Goal: Information Seeking & Learning: Learn about a topic

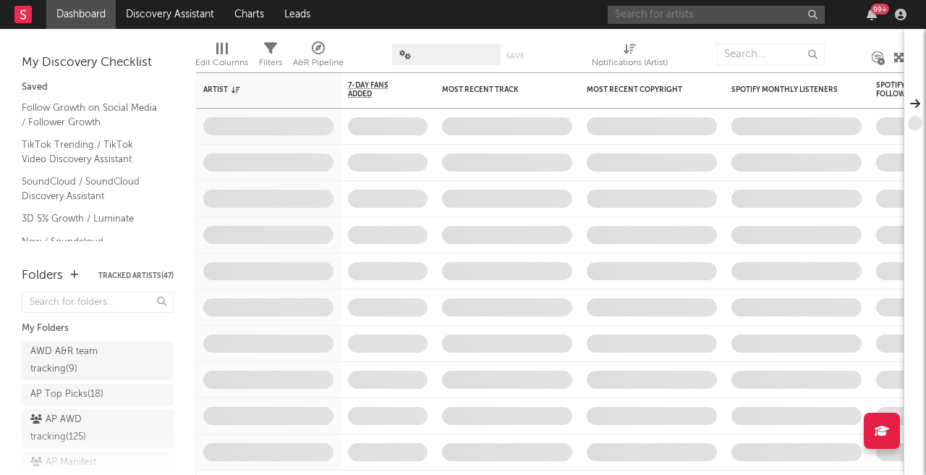
click at [690, 10] on input "text" at bounding box center [716, 15] width 217 height 18
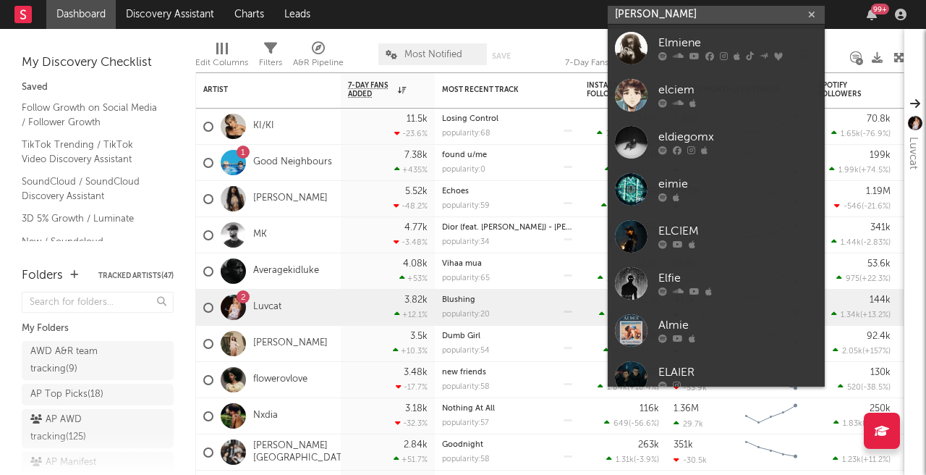
type input "[PERSON_NAME]"
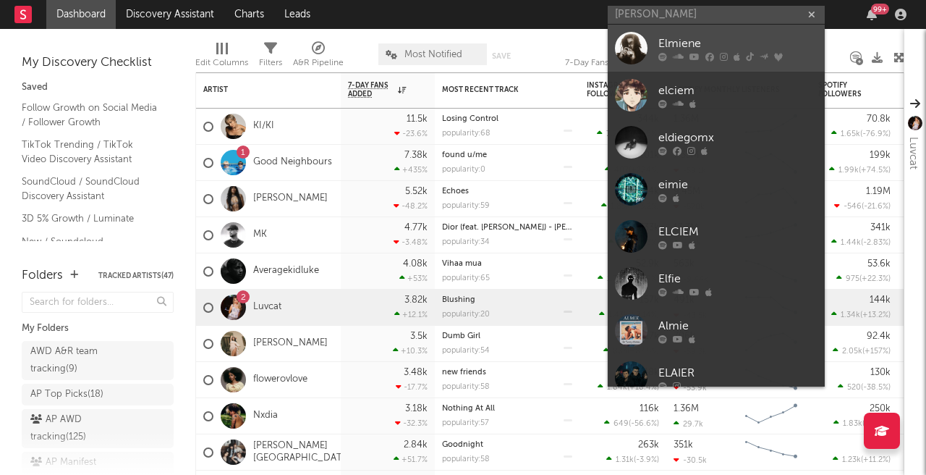
drag, startPoint x: 690, startPoint y: 10, endPoint x: 679, endPoint y: 46, distance: 37.6
click at [679, 46] on div "Elmiene" at bounding box center [737, 43] width 159 height 17
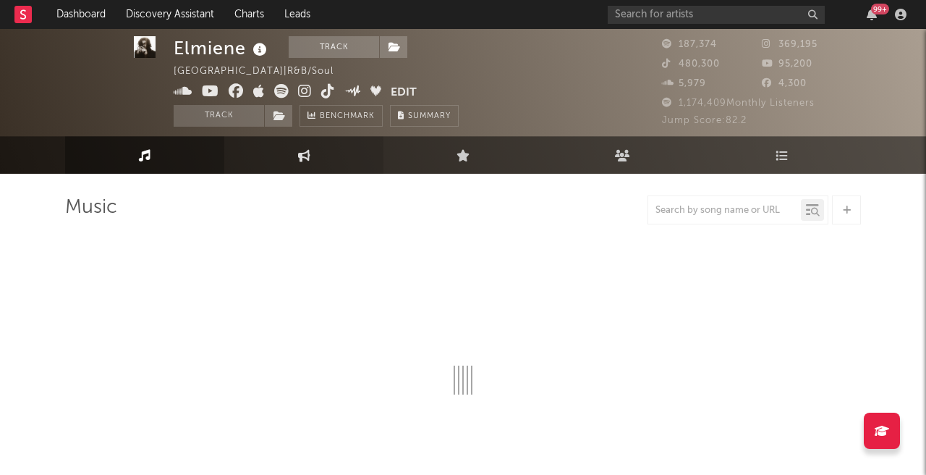
scroll to position [6, 0]
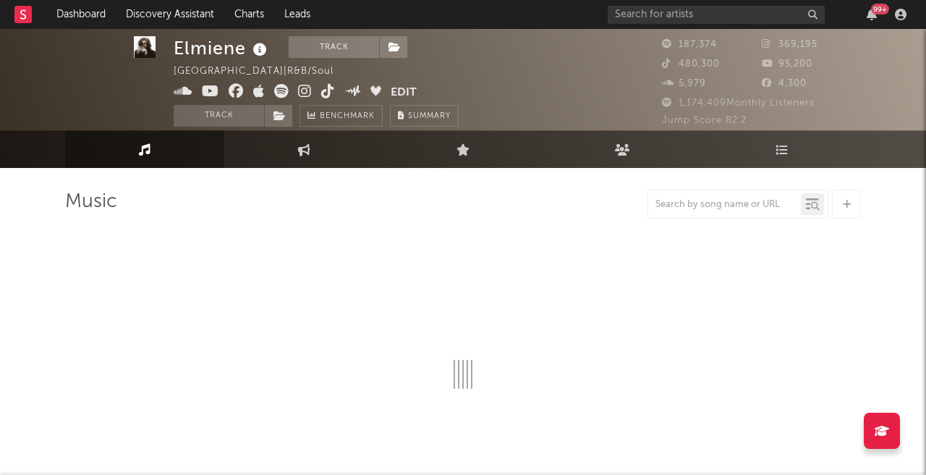
select select "6m"
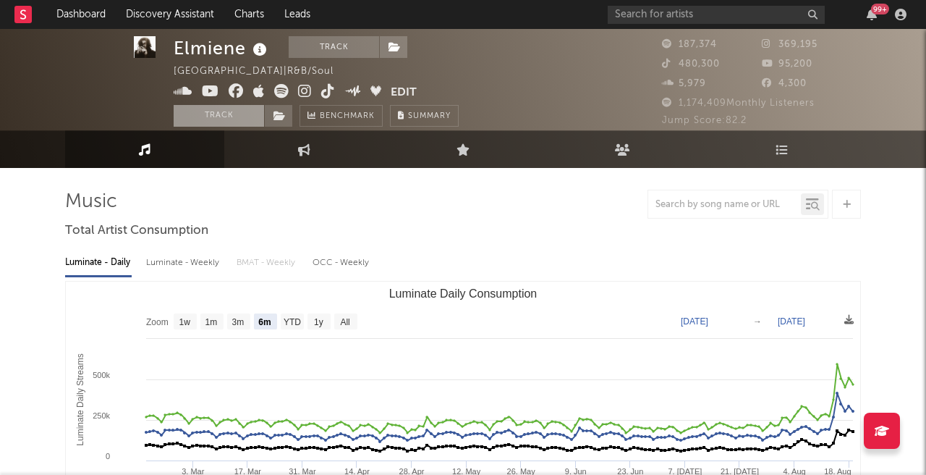
click at [233, 116] on button "Track" at bounding box center [219, 116] width 90 height 22
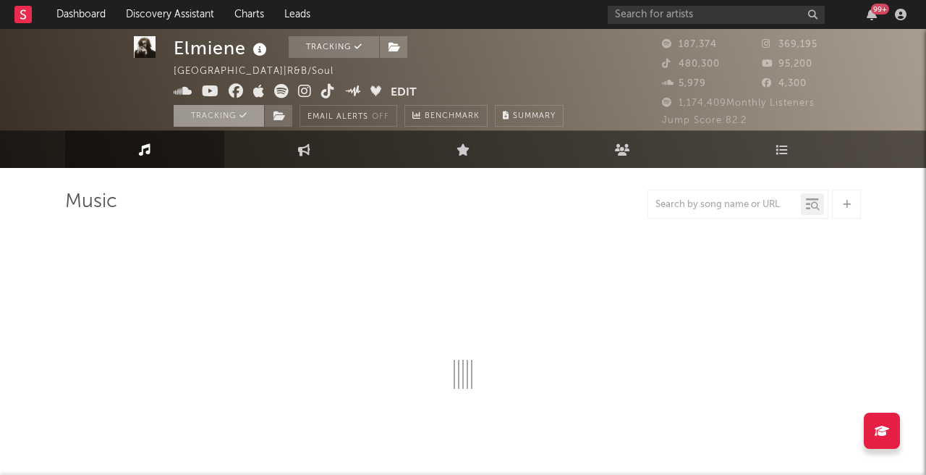
select select "6m"
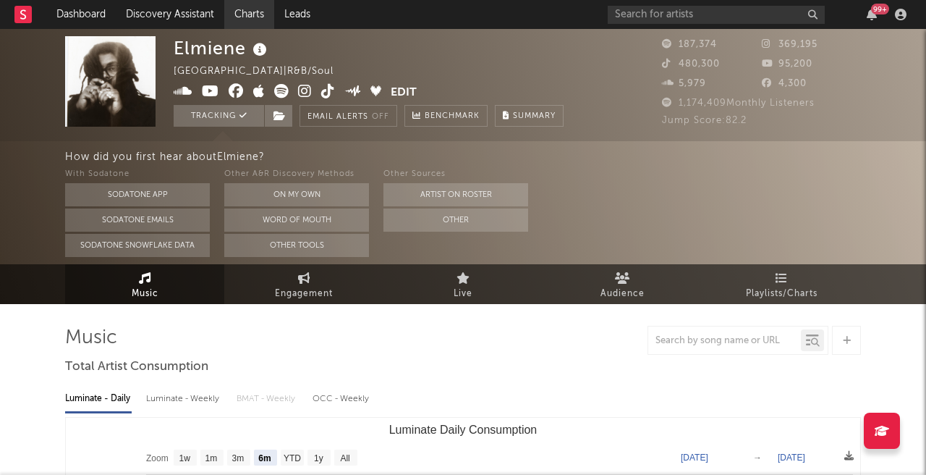
scroll to position [0, 0]
click at [80, 14] on link "Dashboard" at bounding box center [80, 14] width 69 height 29
